Goal: Task Accomplishment & Management: Complete application form

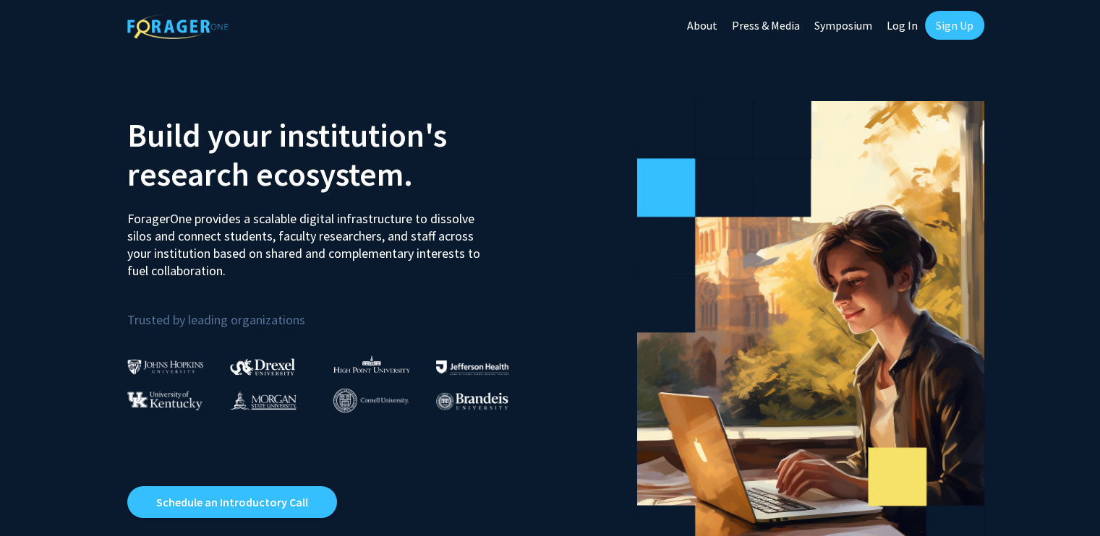
click at [944, 17] on link "Sign Up" at bounding box center [954, 25] width 59 height 29
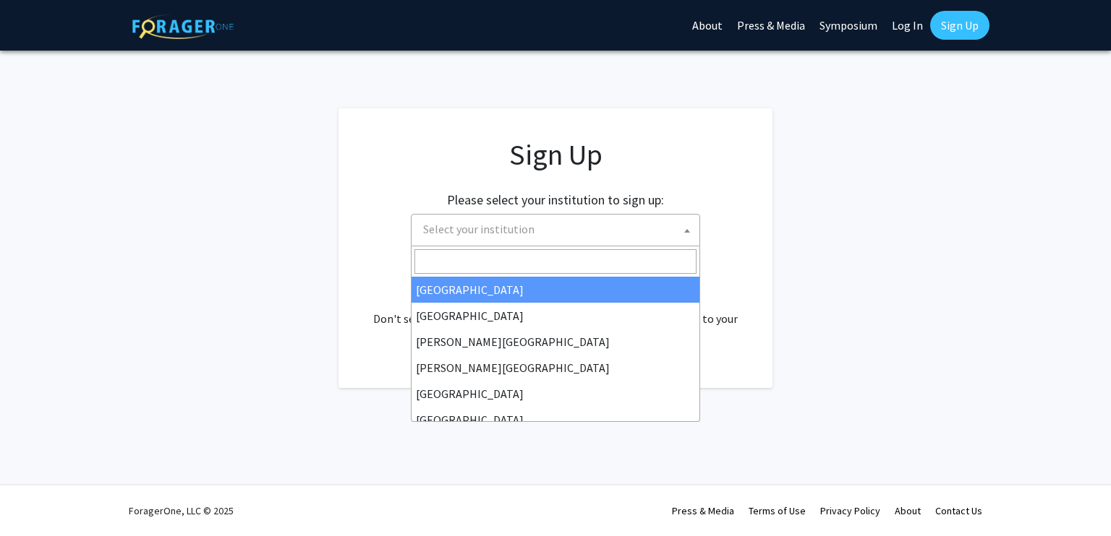
click at [578, 235] on span "Select your institution" at bounding box center [558, 230] width 282 height 30
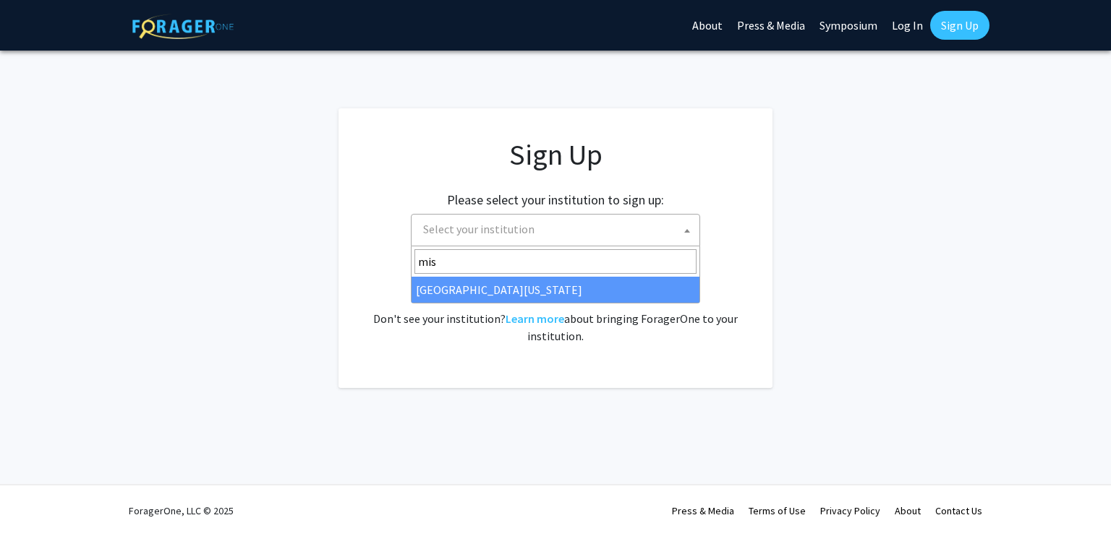
type input "mis"
select select "33"
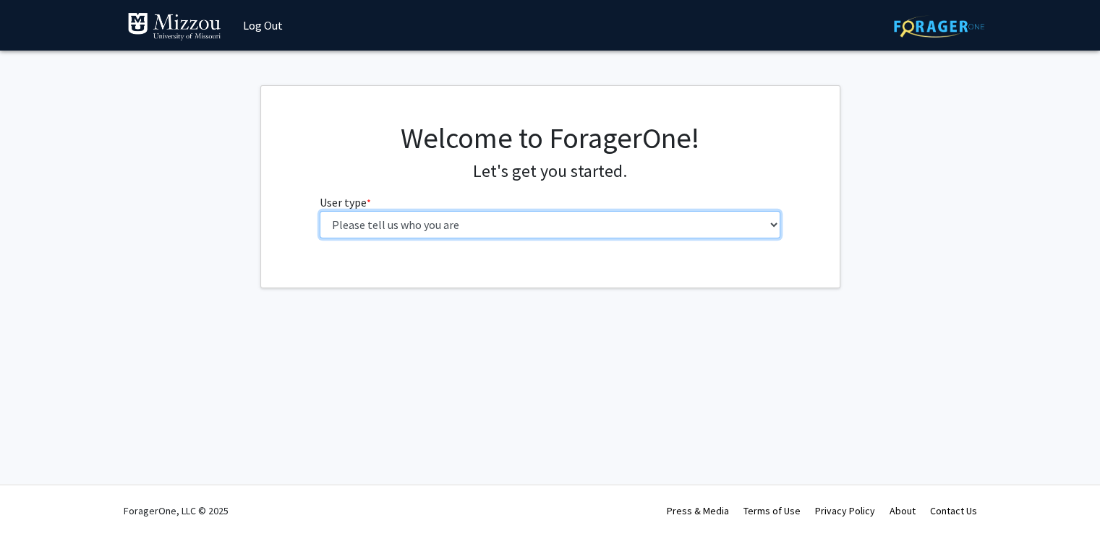
click at [558, 225] on select "Please tell us who you are Undergraduate Student Master's Student Doctoral Cand…" at bounding box center [550, 224] width 461 height 27
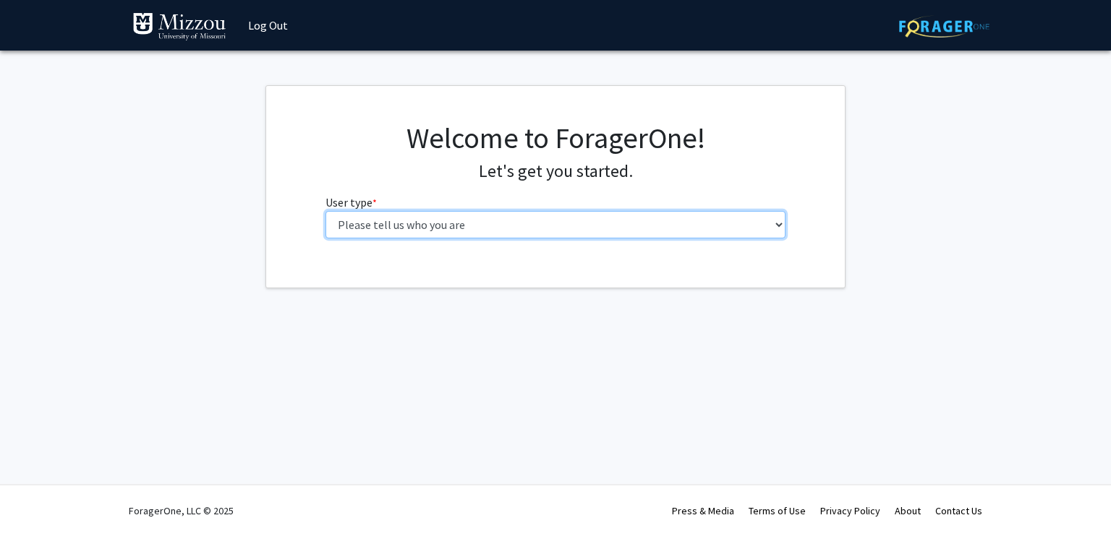
select select "1: undergrad"
click at [325, 211] on select "Please tell us who you are Undergraduate Student Master's Student Doctoral Cand…" at bounding box center [555, 224] width 461 height 27
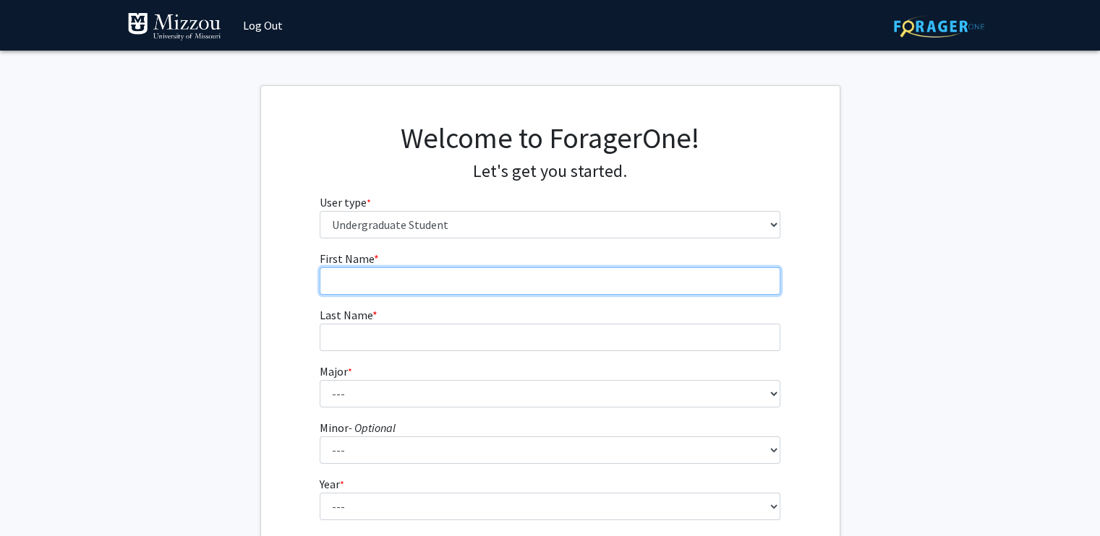
click at [516, 288] on input "First Name * required" at bounding box center [550, 281] width 461 height 27
type input "Bakhtiyor"
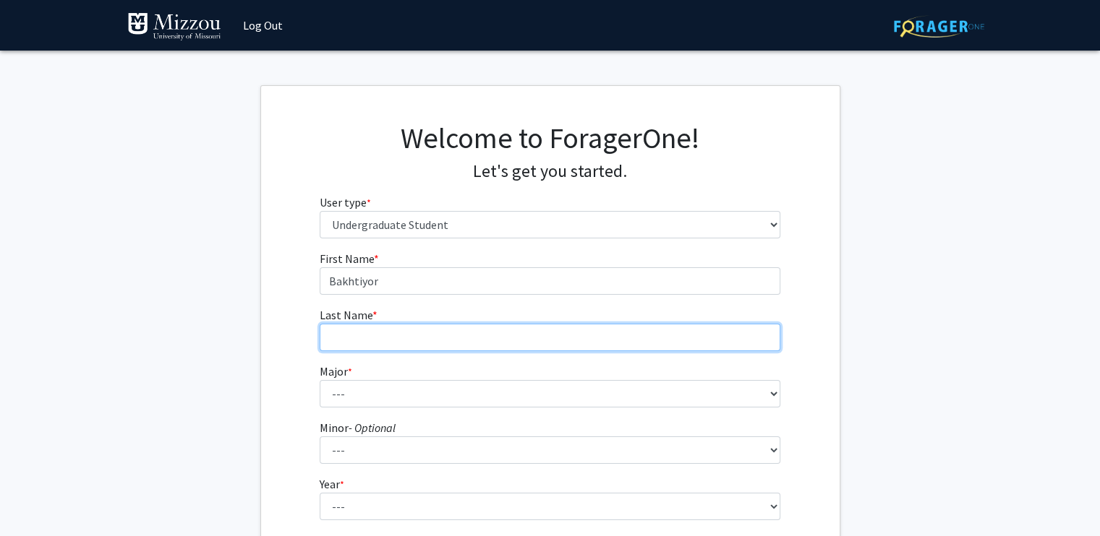
click at [472, 335] on input "Last Name * required" at bounding box center [550, 337] width 461 height 27
type input "Duschanov"
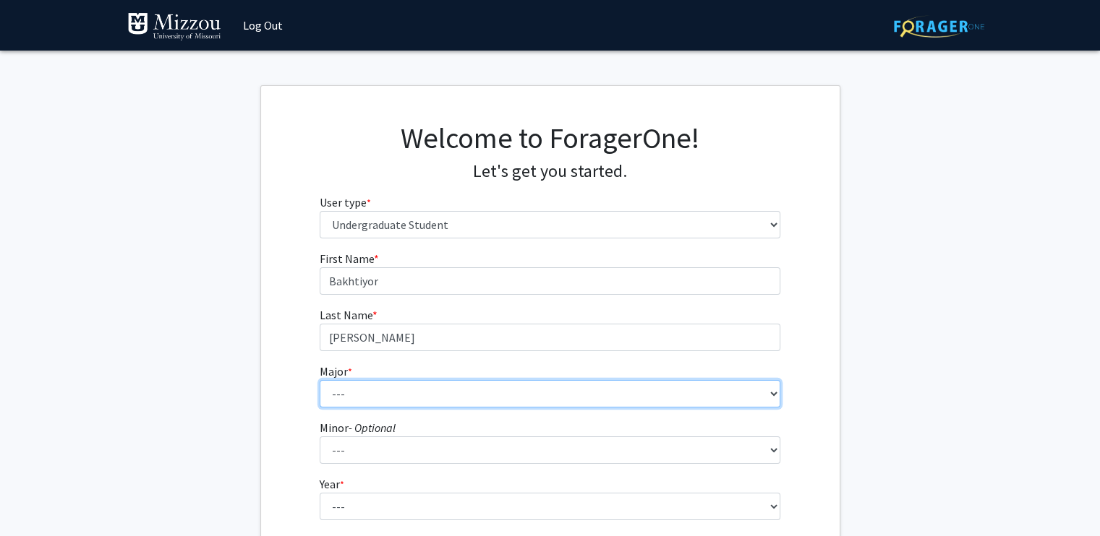
click at [429, 391] on select "--- Agribusiness Management Agricultural Education Agricultural Education: Comm…" at bounding box center [550, 393] width 461 height 27
select select "72: 2564"
click at [320, 380] on select "--- Agribusiness Management Agricultural Education Agricultural Education: Comm…" at bounding box center [550, 393] width 461 height 27
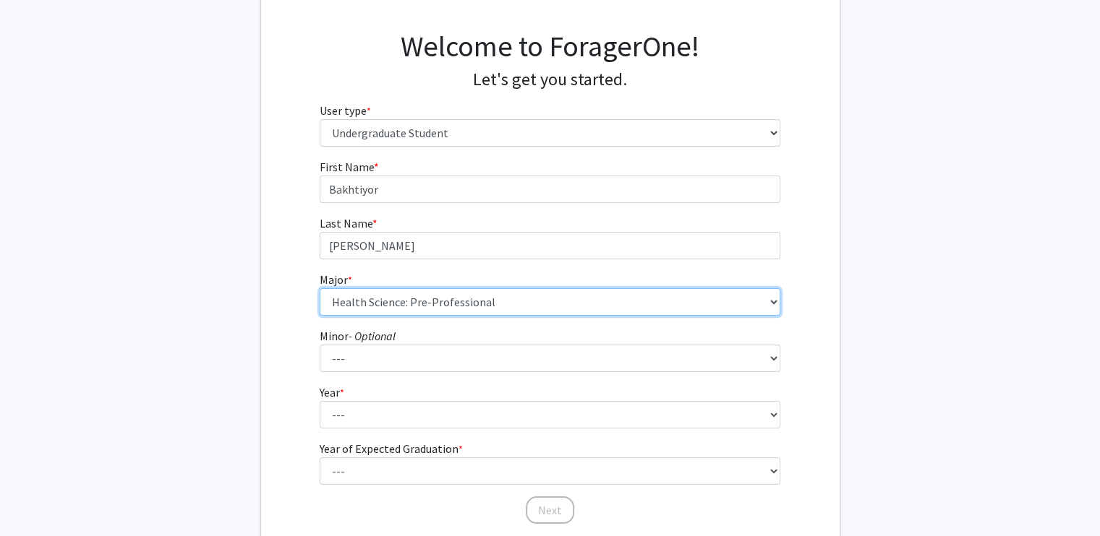
scroll to position [93, 0]
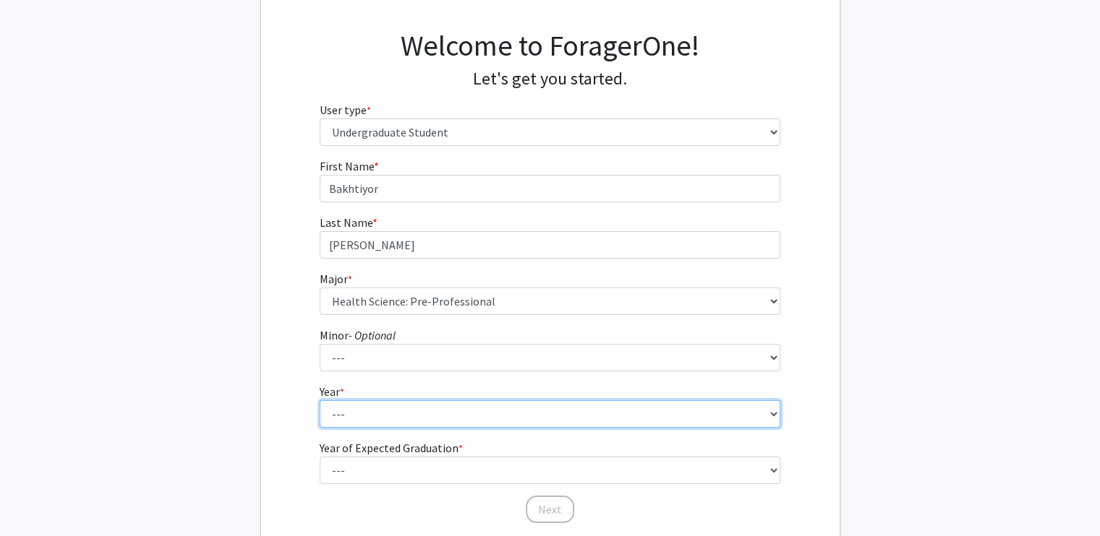
click at [397, 410] on select "--- First-year Sophomore Junior Senior Postbaccalaureate Certificate" at bounding box center [550, 414] width 461 height 27
select select "4: senior"
click at [320, 401] on select "--- First-year Sophomore Junior Senior Postbaccalaureate Certificate" at bounding box center [550, 414] width 461 height 27
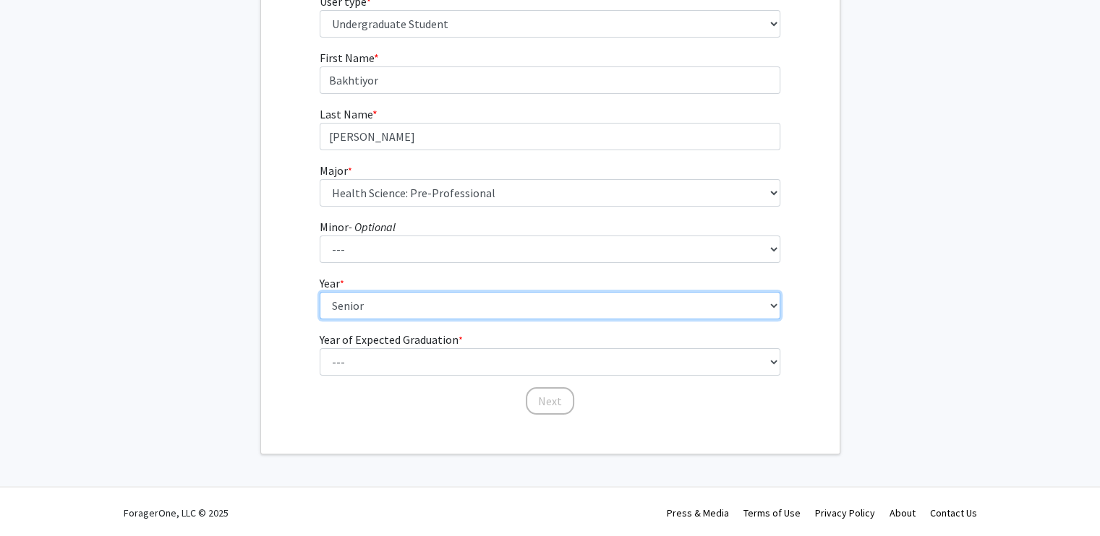
scroll to position [202, 0]
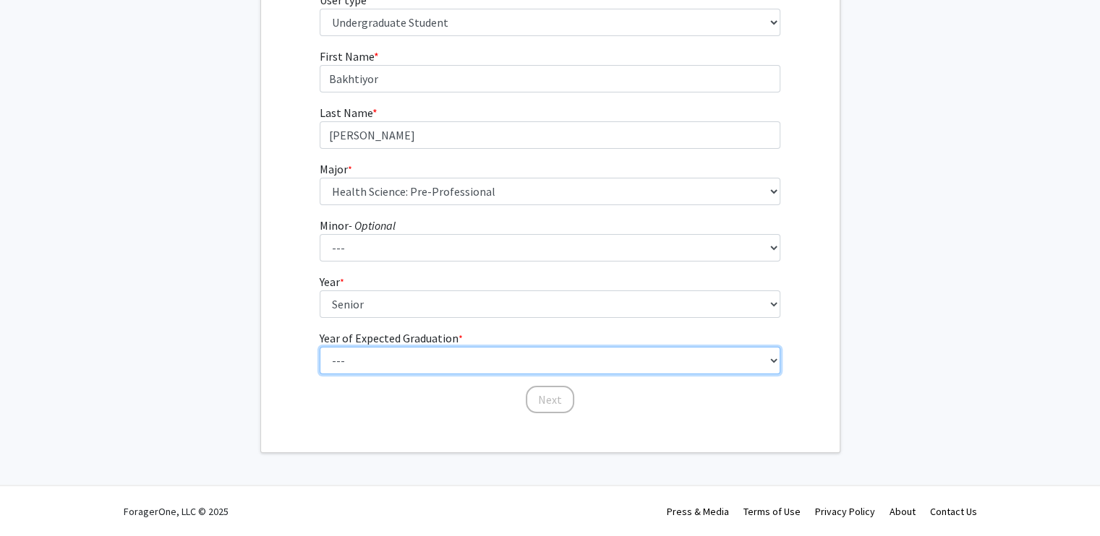
click at [383, 358] on select "--- 2025 2026 2027 2028 2029 2030 2031 2032 2033 2034" at bounding box center [550, 360] width 461 height 27
select select "2: 2026"
click at [320, 347] on select "--- 2025 2026 2027 2028 2029 2030 2031 2032 2033 2034" at bounding box center [550, 360] width 461 height 27
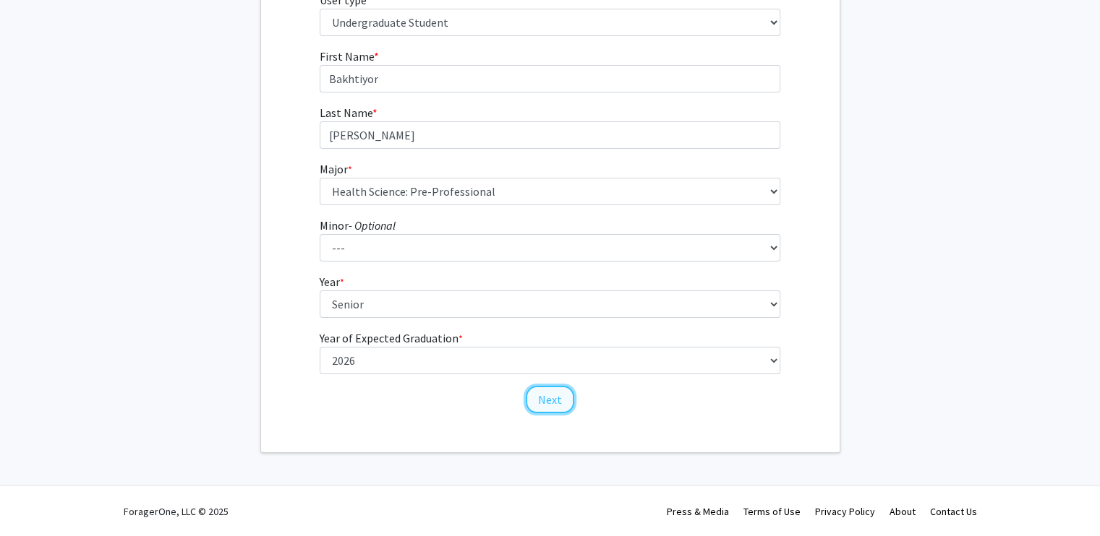
click at [544, 407] on button "Next" at bounding box center [550, 399] width 48 height 27
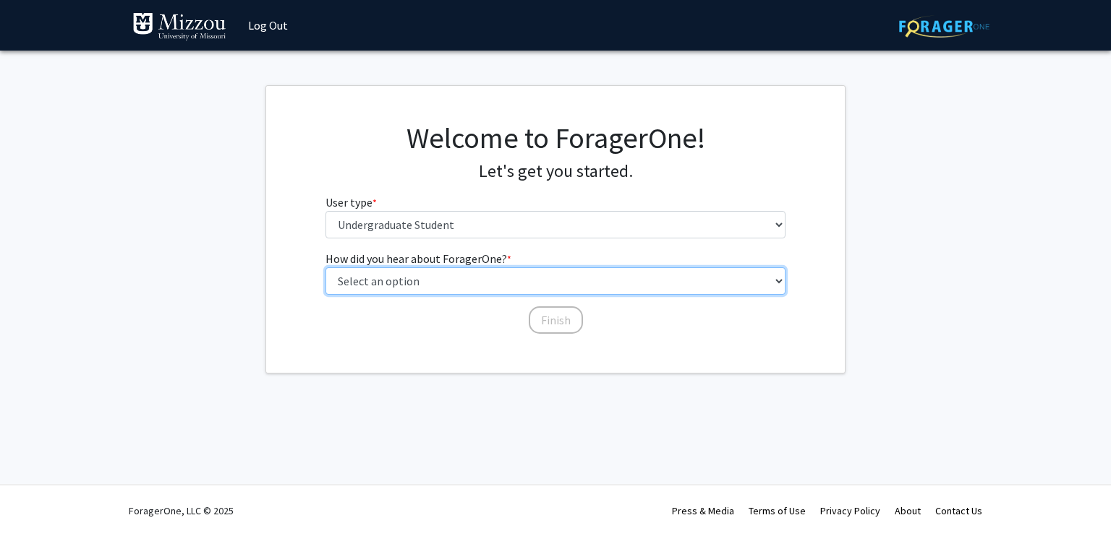
click at [431, 275] on select "Select an option Peer/student recommendation Faculty/staff recommendation Unive…" at bounding box center [555, 281] width 461 height 27
select select "2: faculty_recommendation"
click at [325, 268] on select "Select an option Peer/student recommendation Faculty/staff recommendation Unive…" at bounding box center [555, 281] width 461 height 27
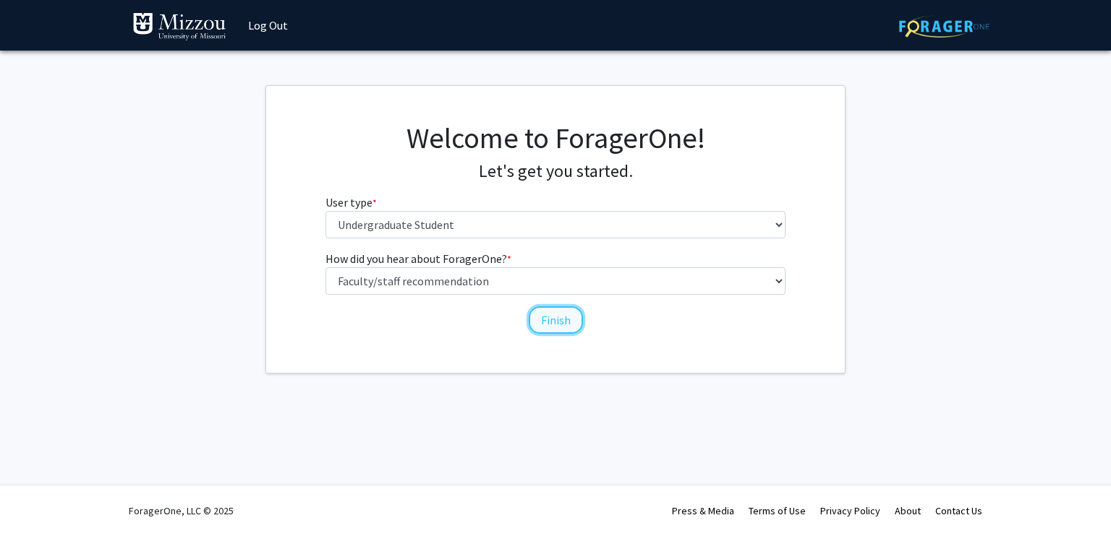
click at [567, 324] on button "Finish" at bounding box center [556, 320] width 54 height 27
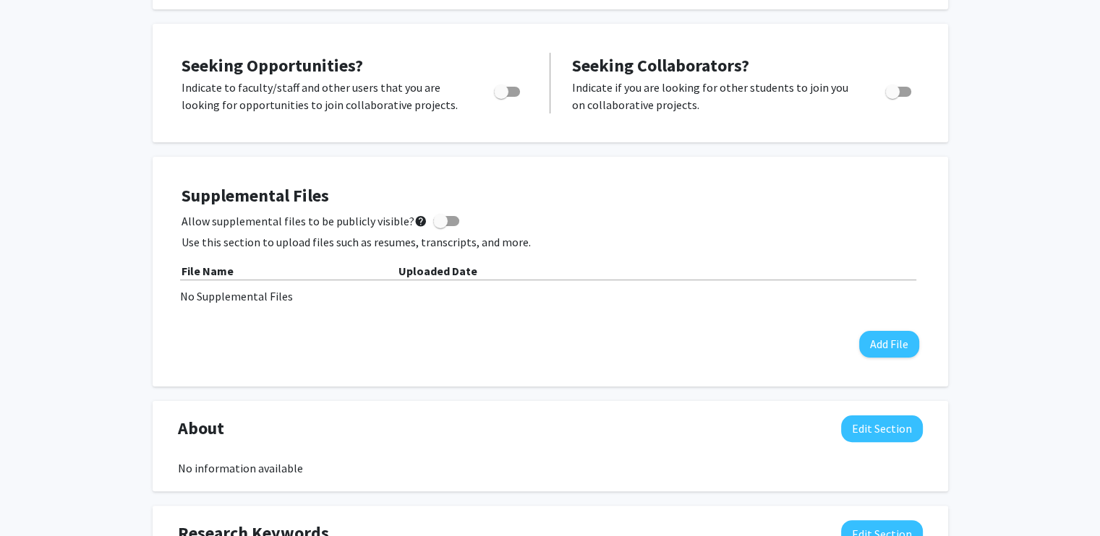
scroll to position [249, 0]
